Goal: Task Accomplishment & Management: Use online tool/utility

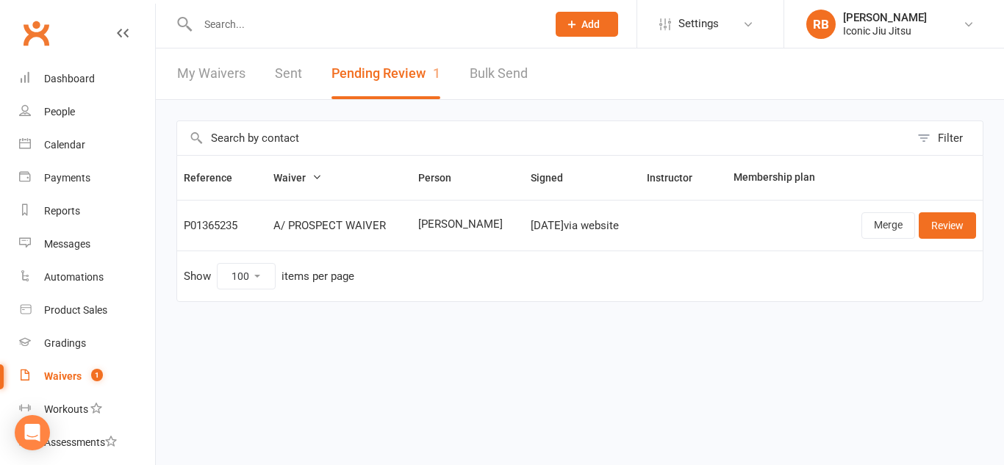
select select "100"
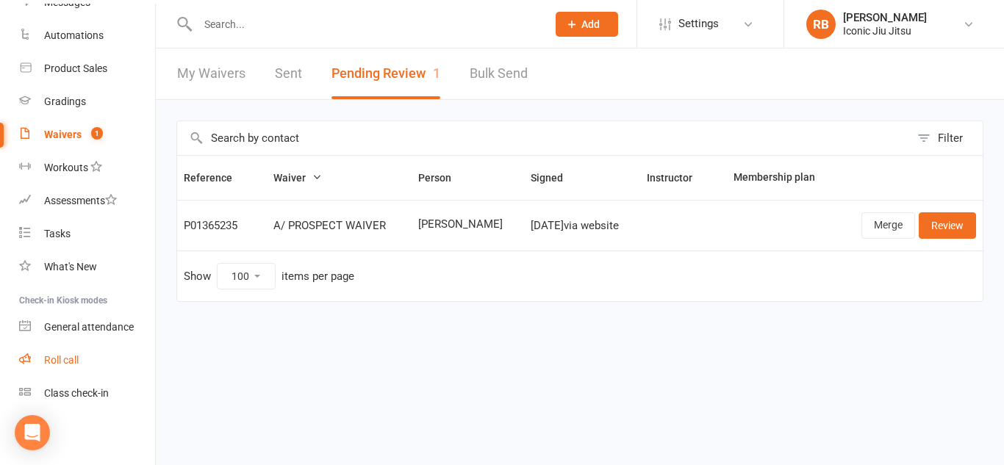
click at [69, 353] on link "Roll call" at bounding box center [87, 360] width 136 height 33
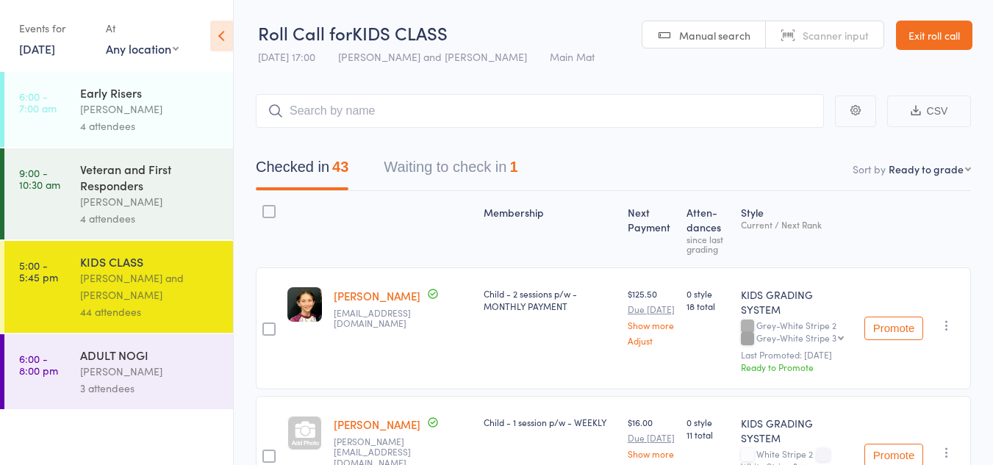
click at [468, 168] on button "Waiting to check in 1" at bounding box center [451, 170] width 134 height 39
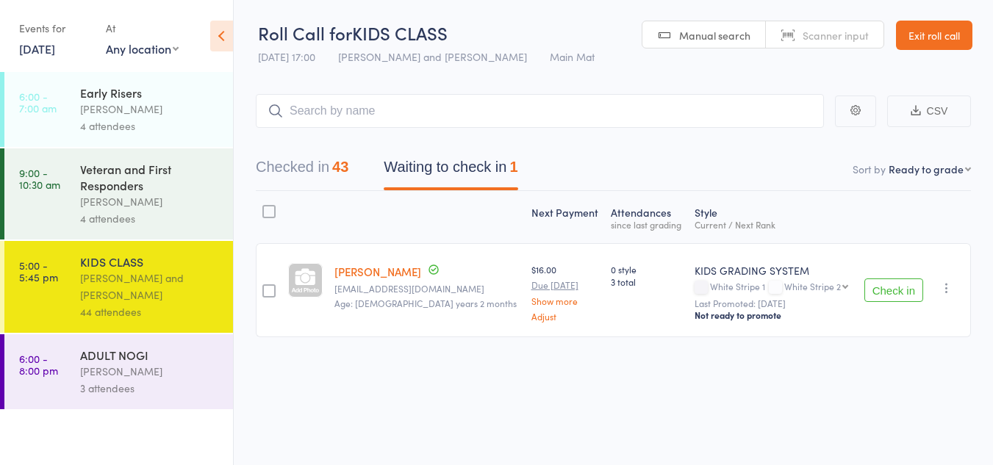
click at [899, 295] on button "Check in" at bounding box center [894, 291] width 59 height 24
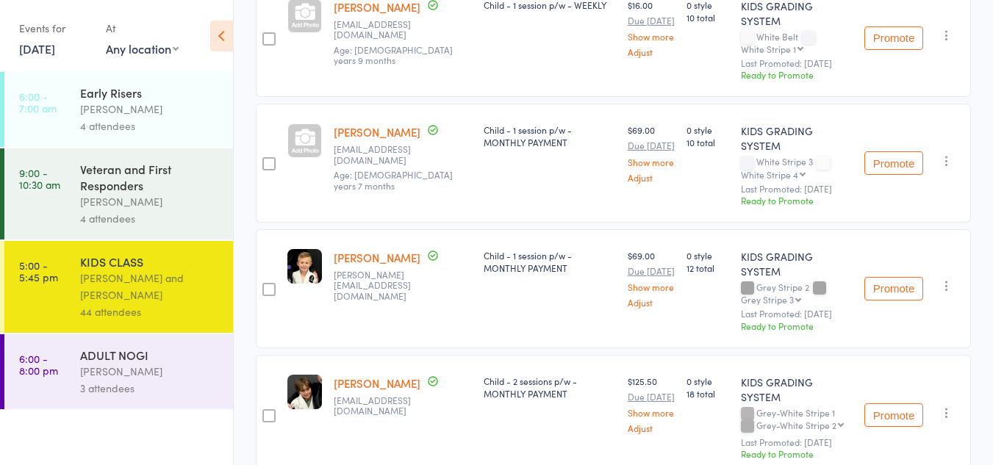
scroll to position [1103, 0]
